Goal: Check status: Check status

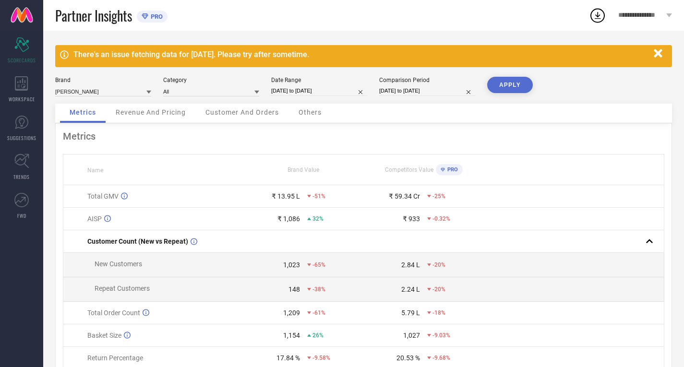
click at [661, 54] on icon "button" at bounding box center [658, 54] width 12 height 12
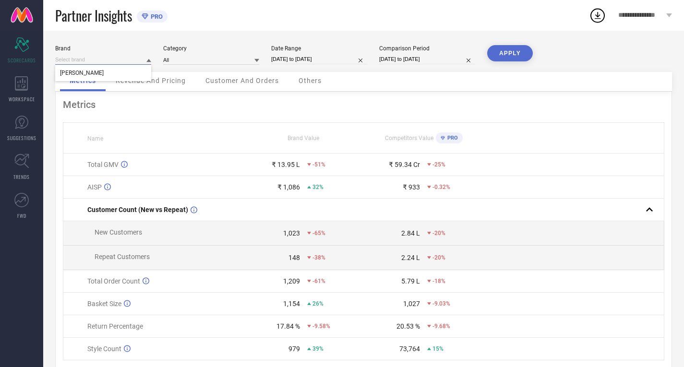
click at [143, 59] on input at bounding box center [103, 60] width 96 height 10
click at [125, 72] on div "[PERSON_NAME]" at bounding box center [103, 73] width 96 height 16
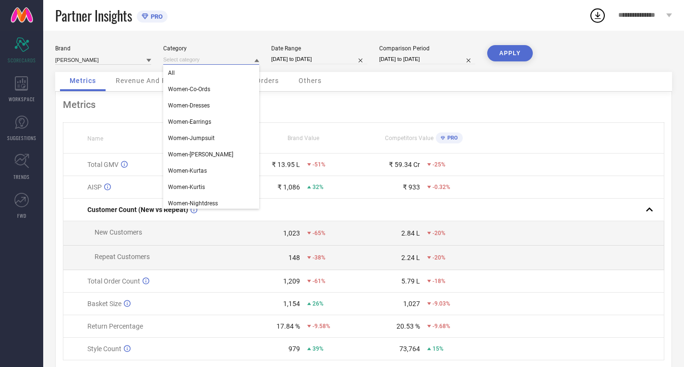
click at [187, 62] on input at bounding box center [211, 60] width 96 height 10
select select "6"
select select "2025"
select select "7"
select select "2025"
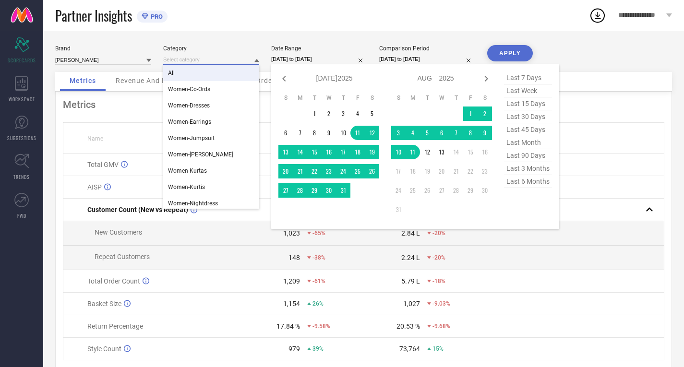
click at [298, 57] on input "[DATE] to [DATE]" at bounding box center [319, 59] width 96 height 10
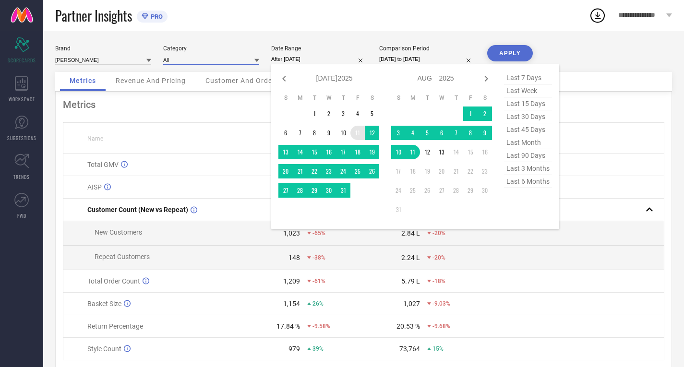
click at [358, 131] on td "11" at bounding box center [357, 133] width 14 height 14
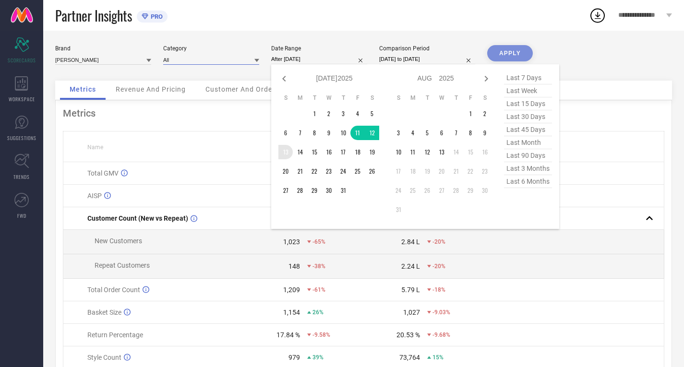
type input "[DATE] to [DATE]"
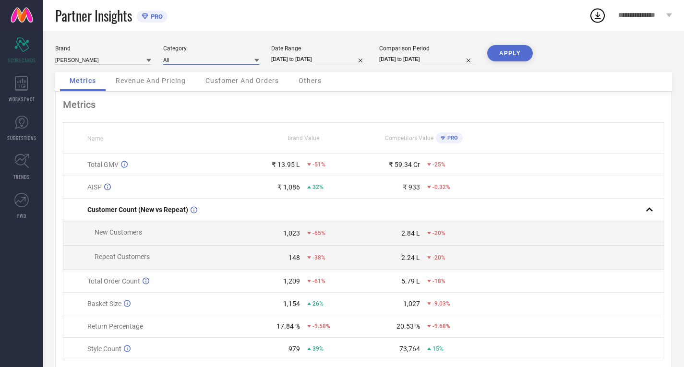
select select "6"
select select "2025"
select select "7"
select select "2025"
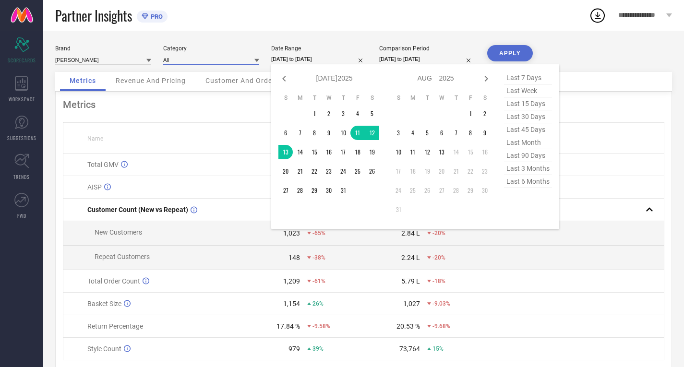
click at [307, 64] on input "[DATE] to [DATE]" at bounding box center [319, 59] width 96 height 10
click at [288, 152] on td "13" at bounding box center [285, 152] width 14 height 14
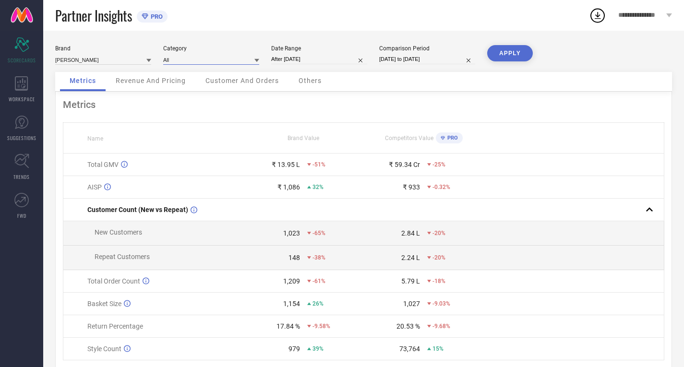
type input "[DATE] to [DATE]"
click at [503, 53] on button "APPLY" at bounding box center [510, 53] width 46 height 16
click at [398, 59] on input "[DATE] to [DATE]" at bounding box center [427, 59] width 96 height 10
select select "6"
select select "2024"
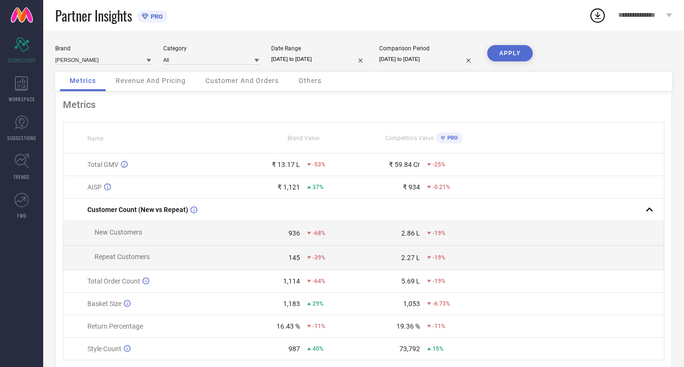
select select "7"
select select "2024"
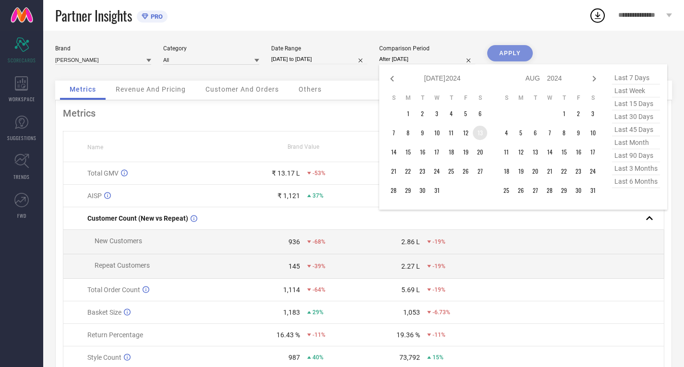
click at [481, 135] on td "13" at bounding box center [480, 133] width 14 height 14
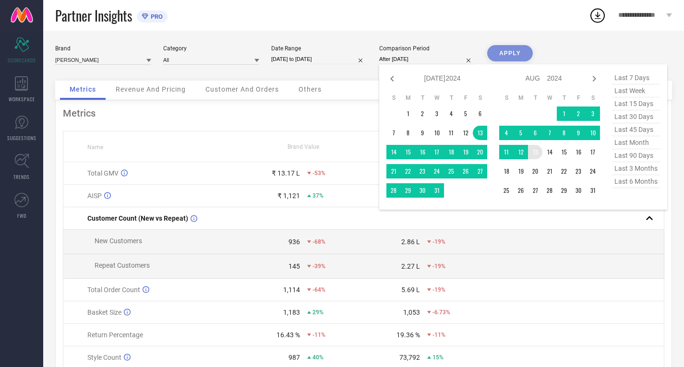
type input "[DATE] to [DATE]"
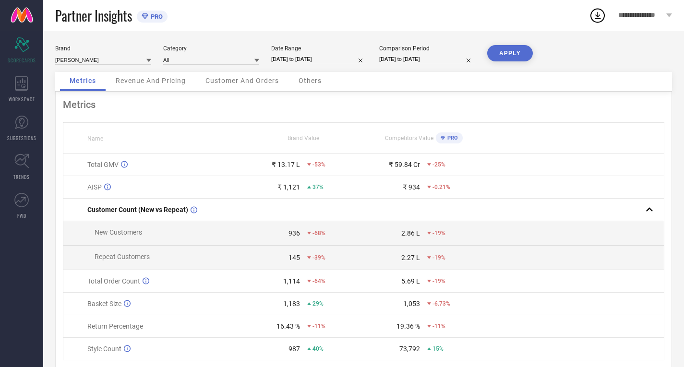
click at [497, 54] on button "APPLY" at bounding box center [510, 53] width 46 height 16
click at [150, 83] on span "Revenue And Pricing" at bounding box center [151, 81] width 70 height 8
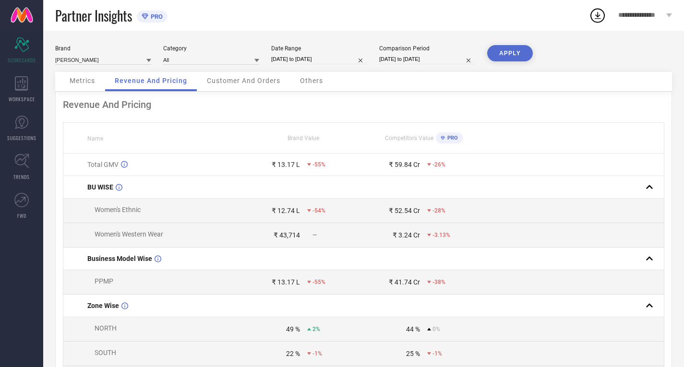
click at [242, 84] on span "Customer And Orders" at bounding box center [243, 81] width 73 height 8
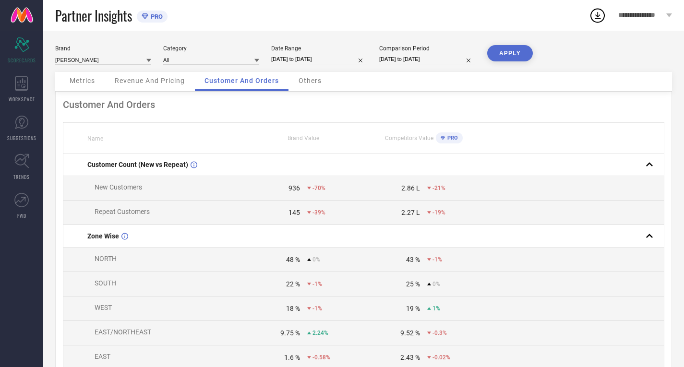
click at [318, 75] on div "Others" at bounding box center [310, 81] width 42 height 19
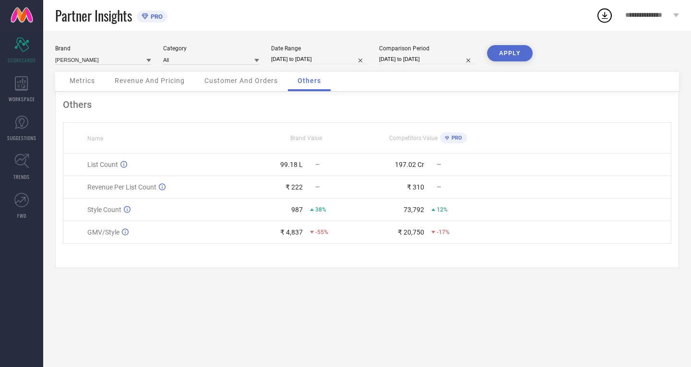
click at [79, 83] on span "Metrics" at bounding box center [82, 81] width 25 height 8
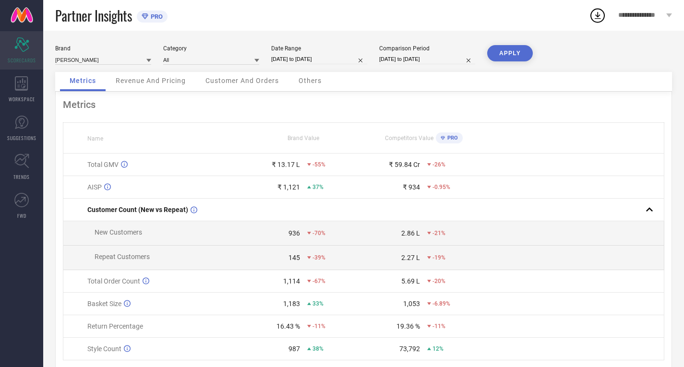
click at [20, 61] on span "SCORECARDS" at bounding box center [22, 60] width 28 height 7
